Goal: Browse casually

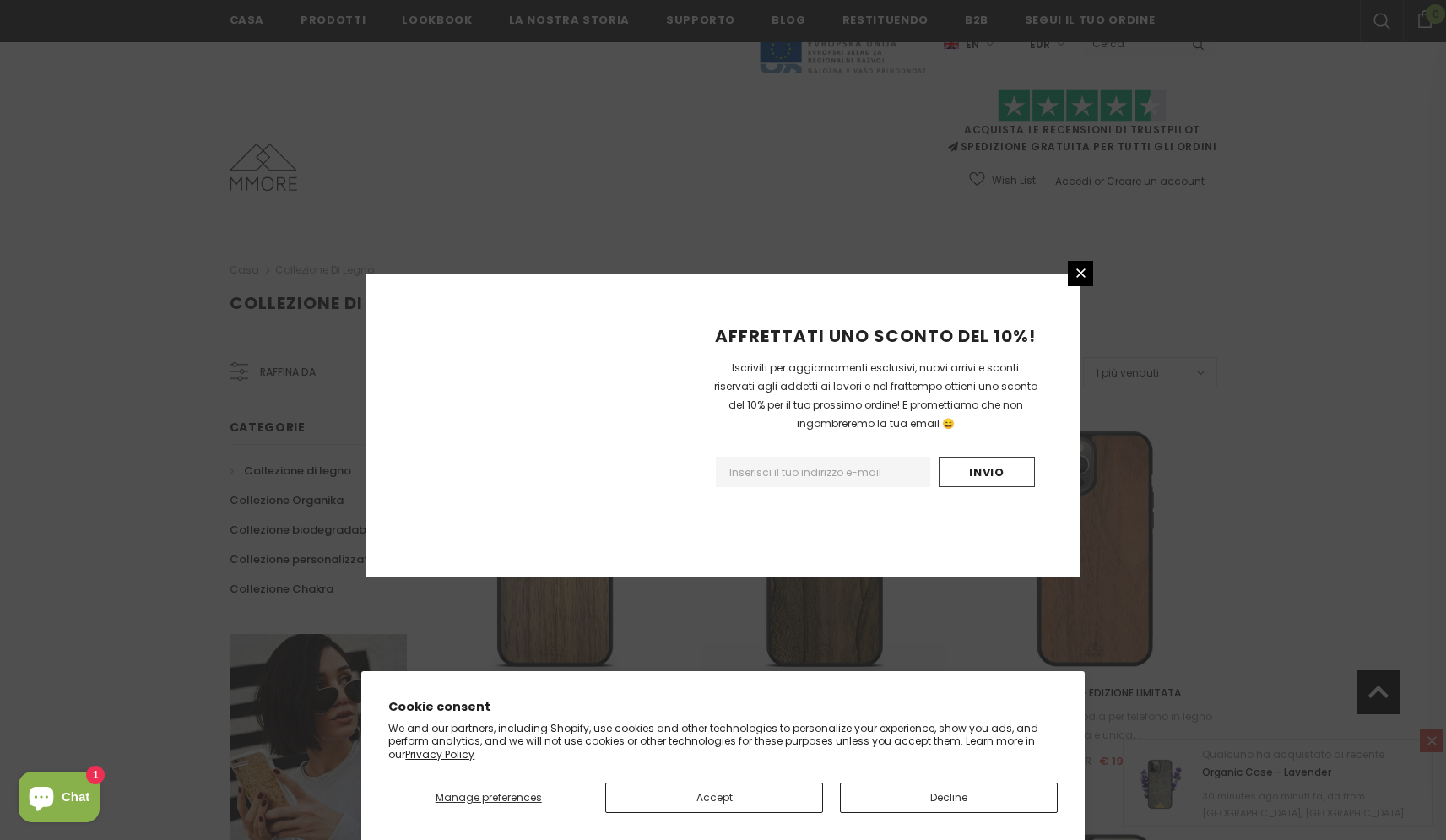
scroll to position [1828, 0]
